Goal: Task Accomplishment & Management: Manage account settings

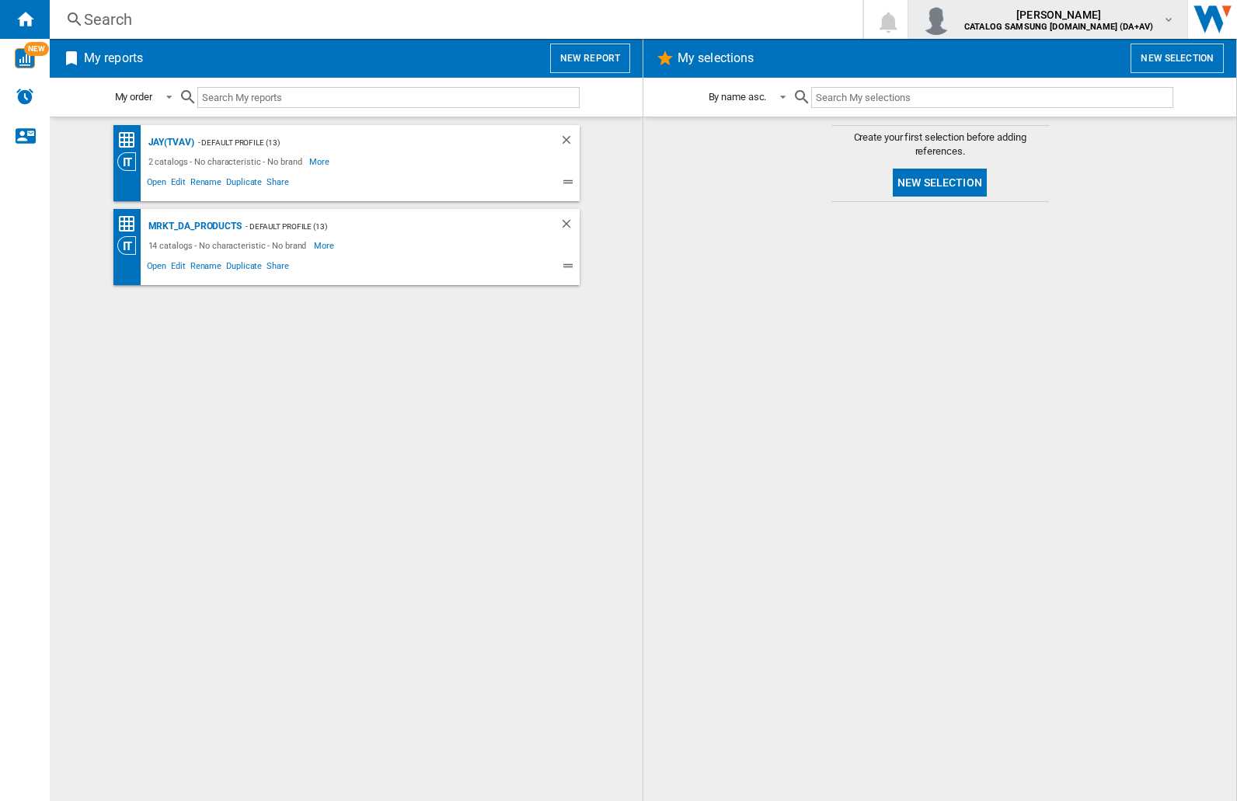
click at [952, 19] on img "button" at bounding box center [936, 19] width 31 height 31
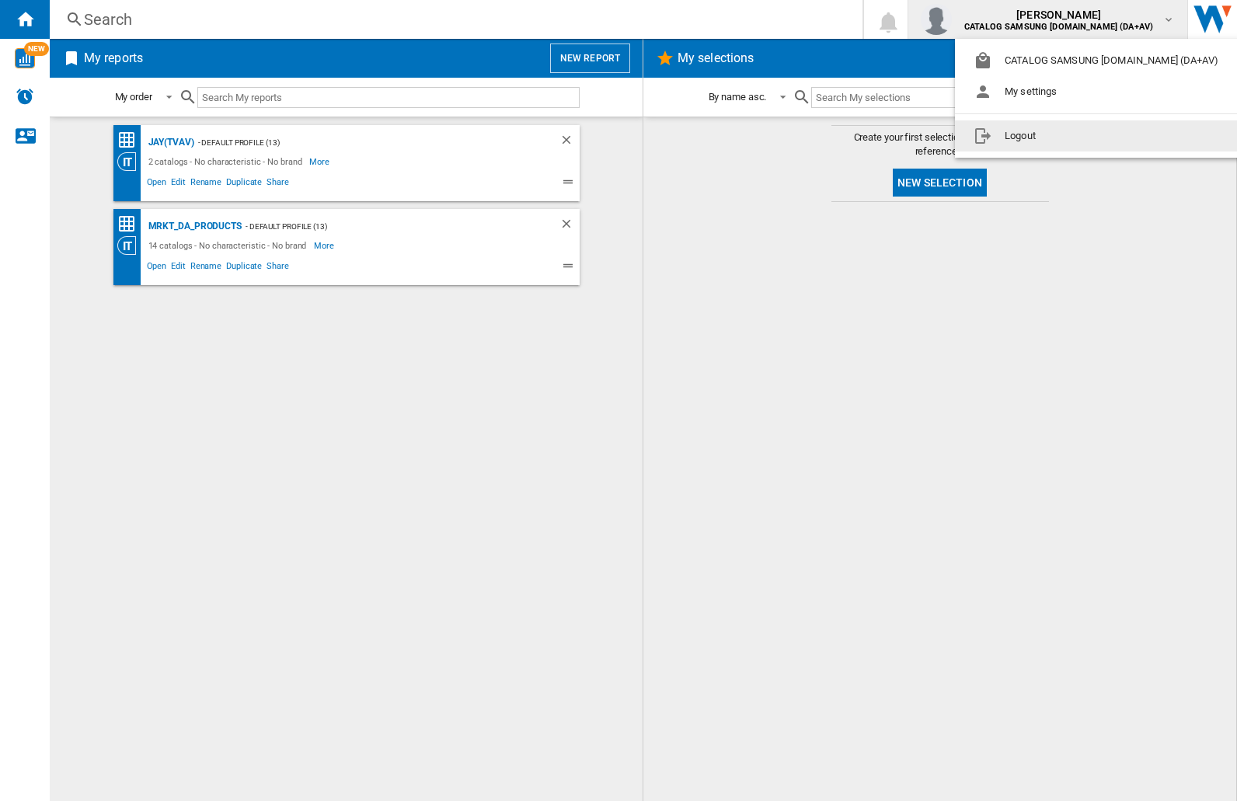
click at [1074, 136] on button "Logout" at bounding box center [1099, 135] width 288 height 31
